Goal: Transaction & Acquisition: Subscribe to service/newsletter

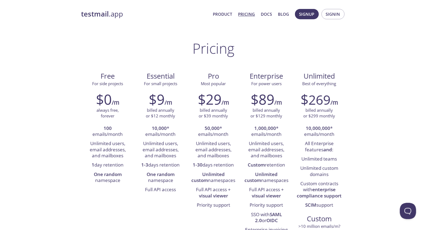
click at [109, 7] on div "testmail .app Product Pricing Docs Blog Signup Signin" at bounding box center [213, 13] width 264 height 17
click at [104, 11] on strong "testmail" at bounding box center [95, 13] width 28 height 9
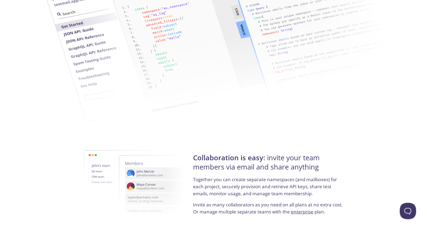
scroll to position [975, 0]
